Goal: Check status: Check status

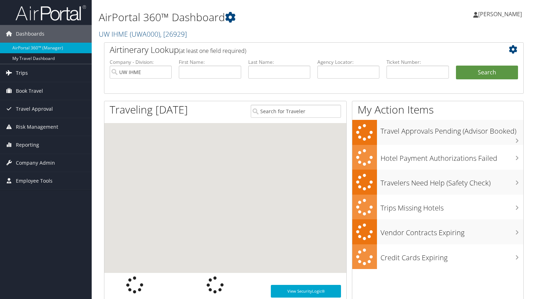
click at [24, 73] on span "Trips" at bounding box center [22, 73] width 12 height 18
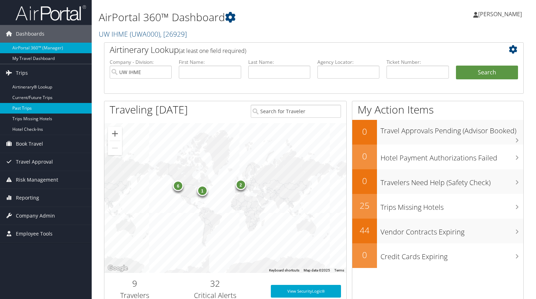
click at [20, 108] on link "Past Trips" at bounding box center [46, 108] width 92 height 11
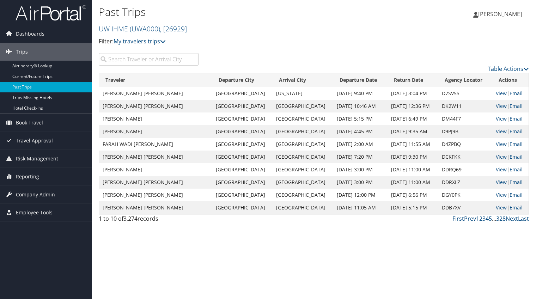
click at [169, 59] on input "search" at bounding box center [149, 59] width 100 height 13
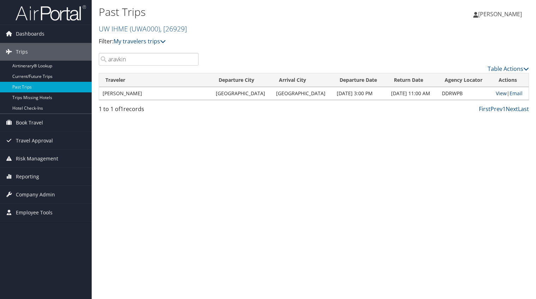
type input "aravkin"
click at [497, 94] on link "View" at bounding box center [501, 93] width 11 height 7
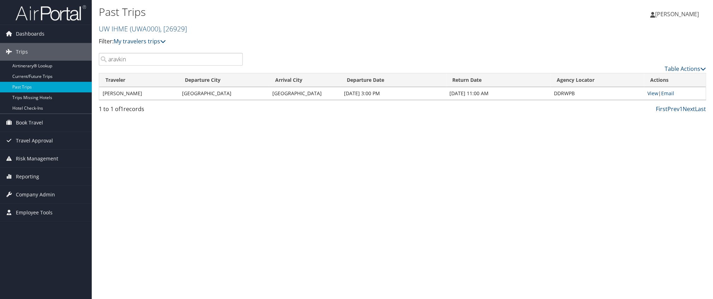
click at [139, 56] on input "aravkin" at bounding box center [171, 59] width 144 height 13
click at [26, 89] on link "Past Trips" at bounding box center [46, 87] width 92 height 11
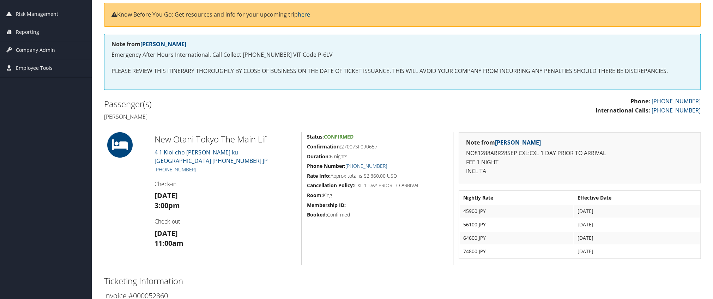
scroll to position [85, 0]
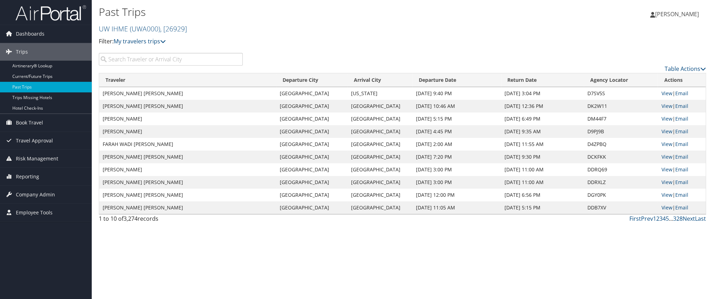
click at [203, 61] on input "search" at bounding box center [171, 59] width 144 height 13
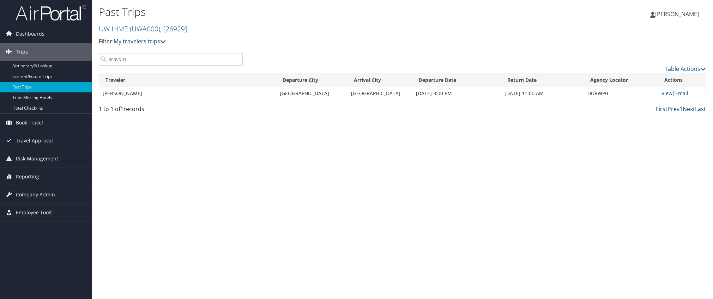
type input "aravkin"
click at [665, 93] on link "View" at bounding box center [666, 93] width 11 height 7
